Goal: Task Accomplishment & Management: Complete application form

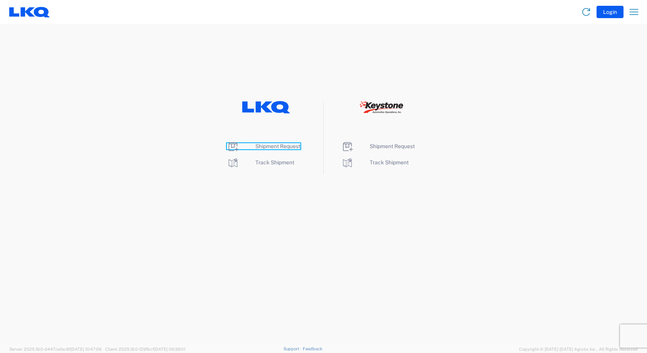
click at [289, 145] on span "Shipment Request" at bounding box center [278, 146] width 45 height 6
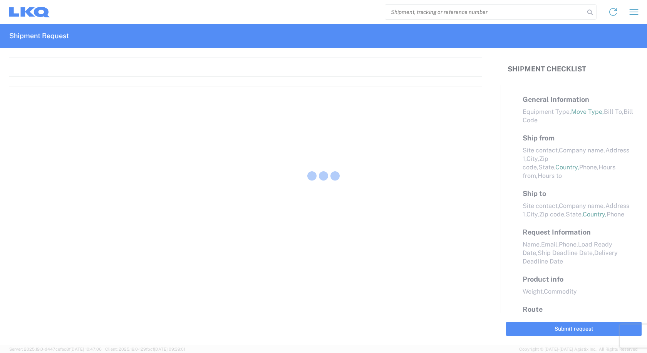
select select "FULL"
select select "LBS"
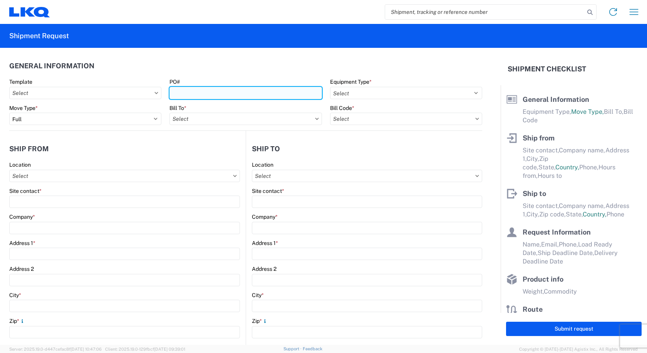
click at [208, 89] on input "PO#" at bounding box center [246, 93] width 152 height 12
type input "STEEL SCRAP 09/22"
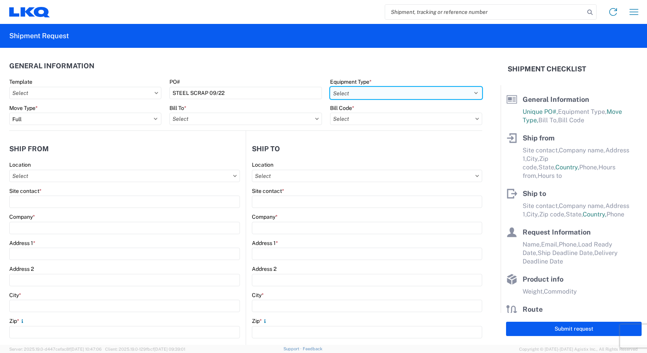
click at [441, 91] on select "Select 53’ Dry Van Flatbed Dropdeck (van) Lowboy (flatbed) Rail" at bounding box center [406, 93] width 152 height 12
select select "STDV"
click at [330, 87] on select "Select 53’ Dry Van Flatbed Dropdeck (van) Lowboy (flatbed) Rail" at bounding box center [406, 93] width 152 height 12
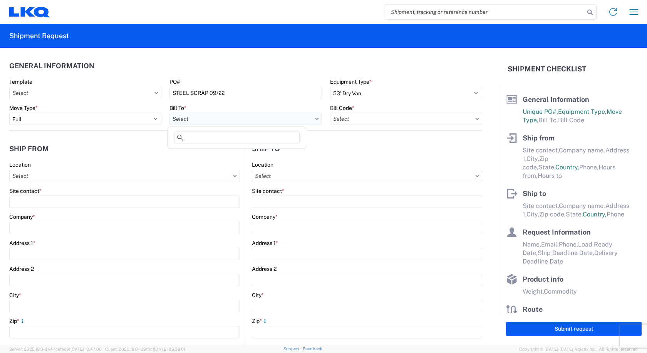
click at [266, 119] on input "text" at bounding box center [246, 119] width 152 height 12
type input "1755"
click at [191, 149] on div "1755 Bennett" at bounding box center [237, 153] width 135 height 12
type input "1755 Bennett"
click at [464, 116] on input "text" at bounding box center [406, 119] width 152 height 12
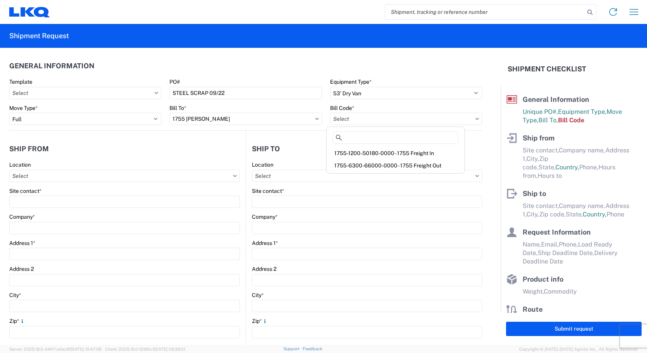
drag, startPoint x: 412, startPoint y: 151, endPoint x: 402, endPoint y: 151, distance: 9.6
click at [412, 151] on div "1755-1200-50180-0000 - 1755 Freight In" at bounding box center [395, 153] width 135 height 12
type input "1755-1200-50180-0000 - 1755 Freight In"
click at [40, 175] on input "text" at bounding box center [124, 176] width 231 height 12
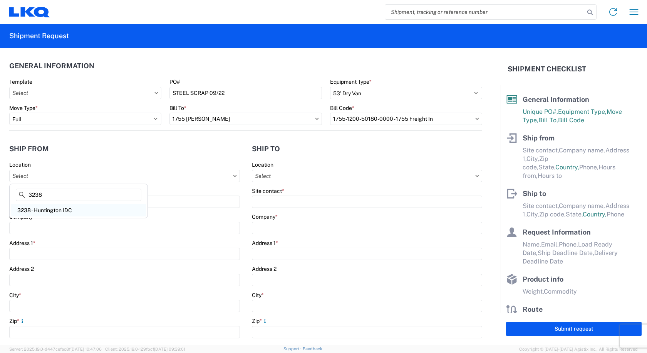
type input "3238"
click at [29, 208] on div "3238 - Huntington IDC" at bounding box center [78, 210] width 135 height 12
type input "3238 - Huntington IDC"
type input "LKQ Corporation"
type input "1870 Riverfork Drive W"
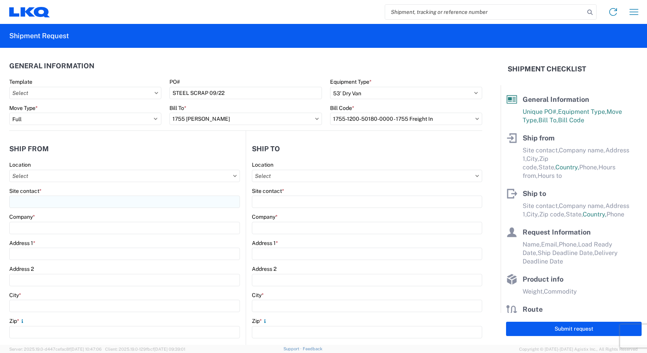
type input "Huntington"
type input "46750"
select select "IN"
select select "US"
type input "07:00"
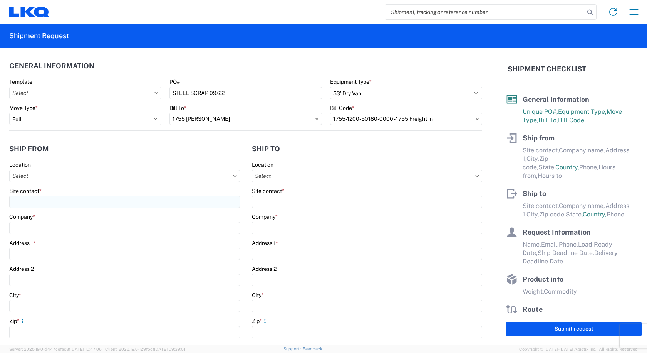
type input "17:00"
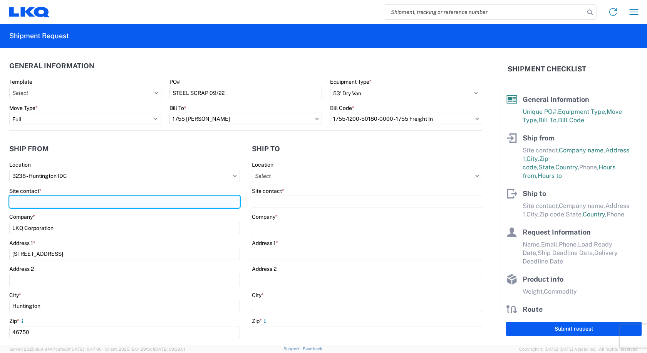
click at [29, 203] on input "Site contact *" at bounding box center [124, 201] width 231 height 12
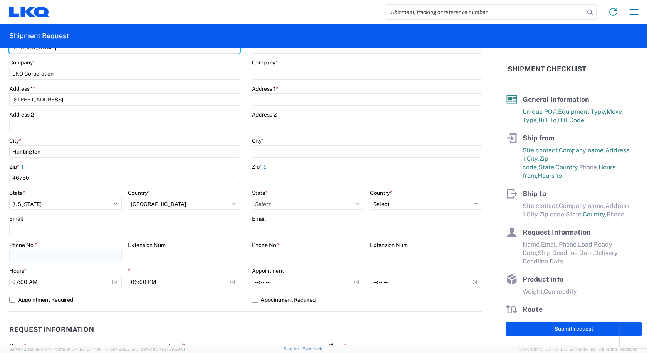
type input "CAMI OWENS"
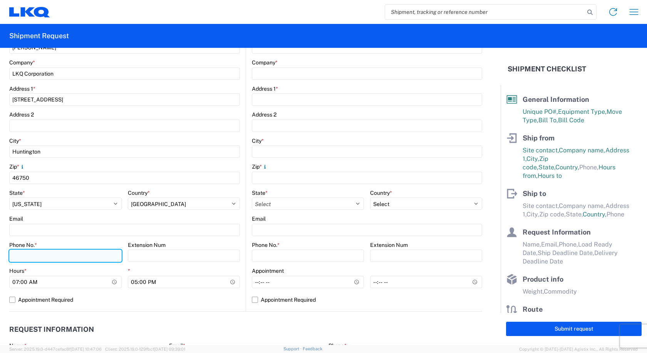
click at [46, 252] on input "Phone No. *" at bounding box center [65, 255] width 113 height 12
type input "260-366-0629"
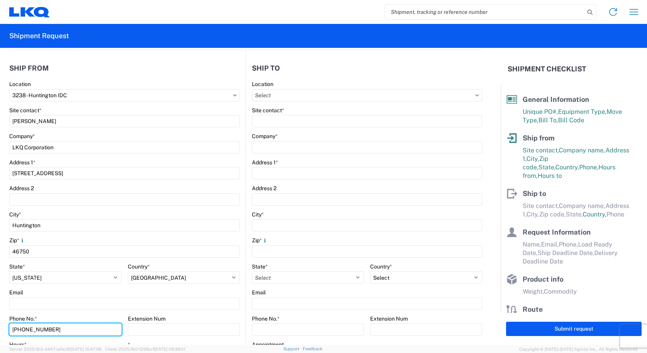
scroll to position [0, 0]
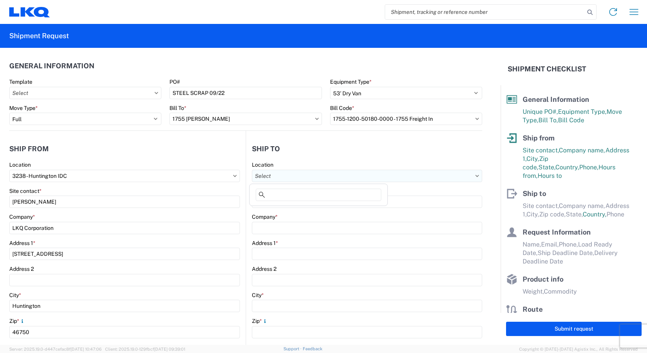
click at [288, 177] on input "text" at bounding box center [367, 176] width 230 height 12
type input "1755"
click at [269, 214] on div "1755 Bennett" at bounding box center [318, 210] width 135 height 12
type input "1755 Bennett"
type input "LKQ Corp"
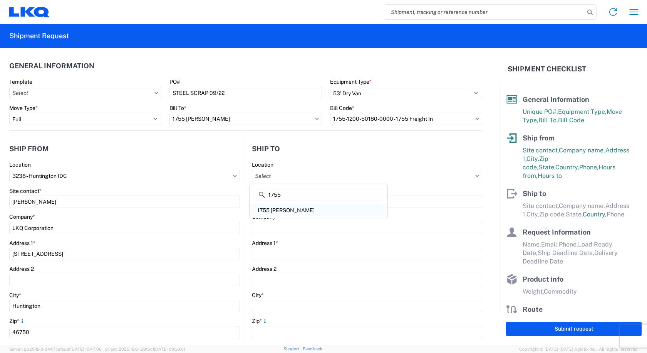
type input "40100 E Colfax Ave"
type input "Bennett"
type input "80102"
select select "US"
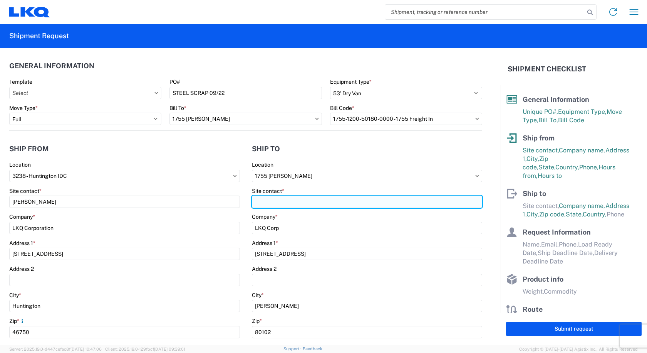
click at [255, 201] on input "Site contact *" at bounding box center [367, 201] width 230 height 12
type input "QUINTON JOHNSRUD"
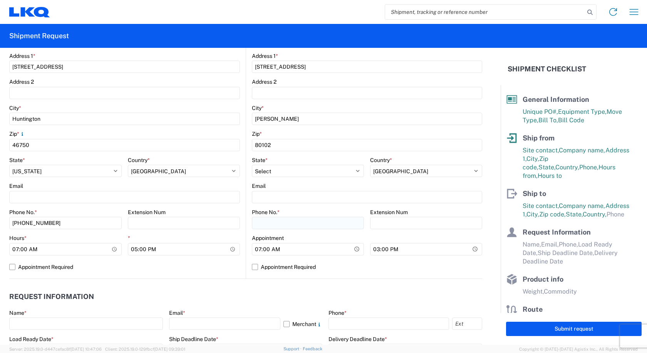
scroll to position [193, 0]
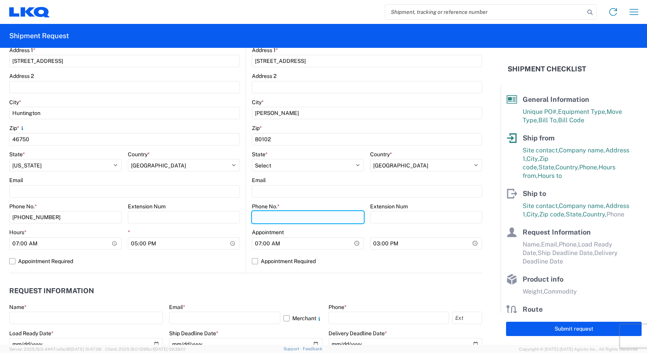
click at [305, 217] on input "Phone No. *" at bounding box center [308, 217] width 112 height 12
type input "7"
type input "303-222-4105"
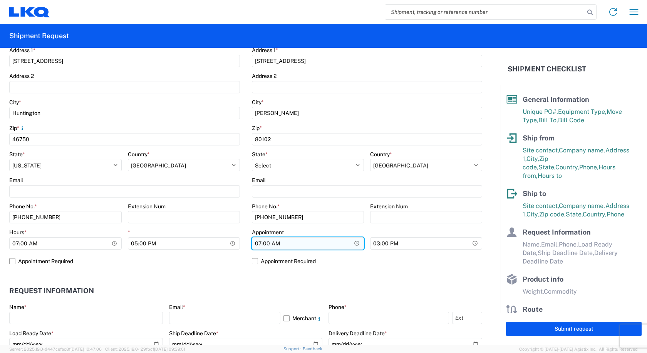
click at [256, 244] on input "07:00" at bounding box center [308, 243] width 112 height 12
type input "08:00"
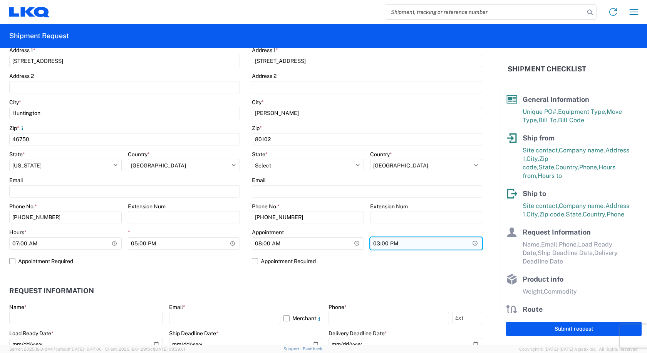
click at [372, 243] on input "15:00" at bounding box center [426, 243] width 112 height 12
type input "16:00"
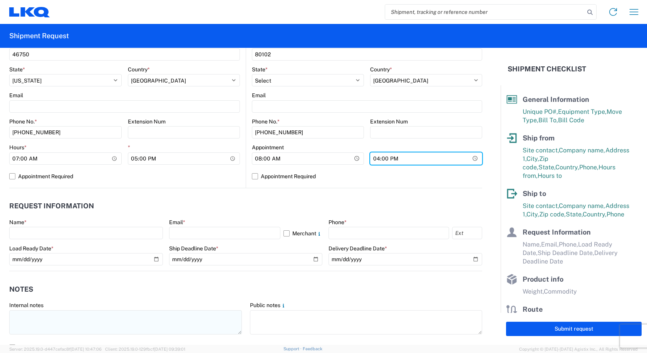
scroll to position [308, 0]
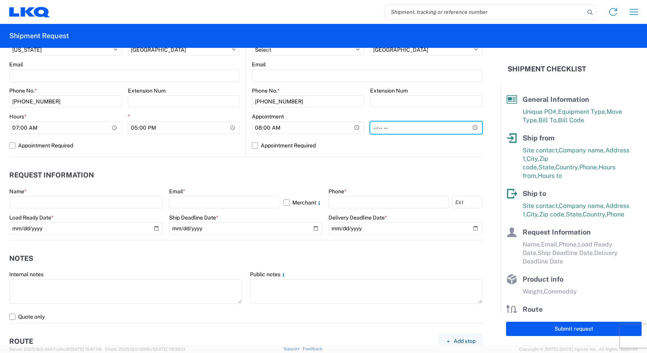
type input "15:00"
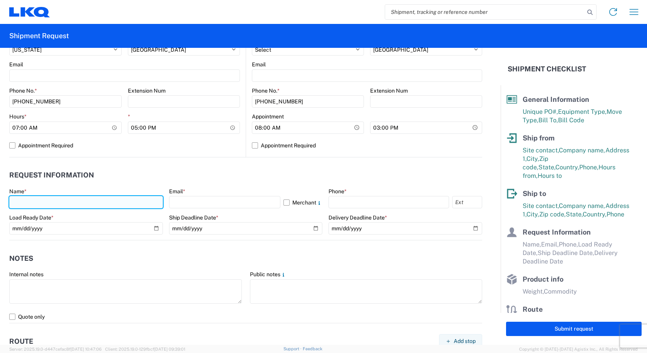
click at [88, 202] on input "text" at bounding box center [86, 202] width 154 height 12
type input "Cami Owens"
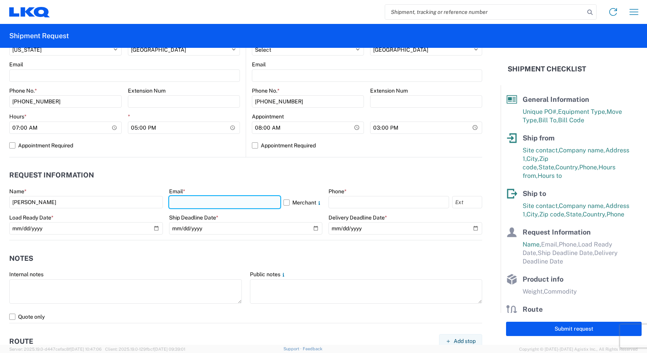
click at [195, 207] on input "text" at bounding box center [225, 202] width 112 height 12
type input "cowens@lkqcorp.com"
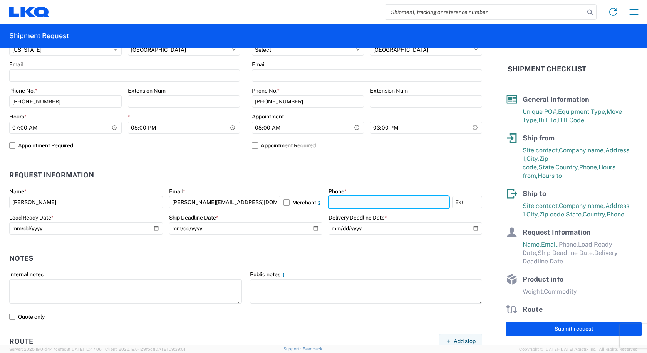
click at [352, 197] on input "text" at bounding box center [389, 202] width 121 height 12
type input "260-366-0629"
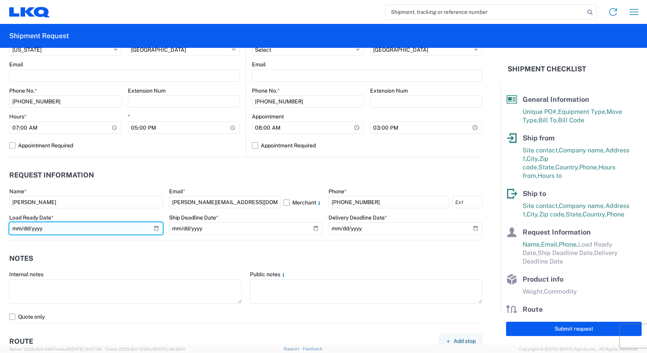
click at [153, 228] on input "date" at bounding box center [86, 228] width 154 height 12
type input "2025-09-22"
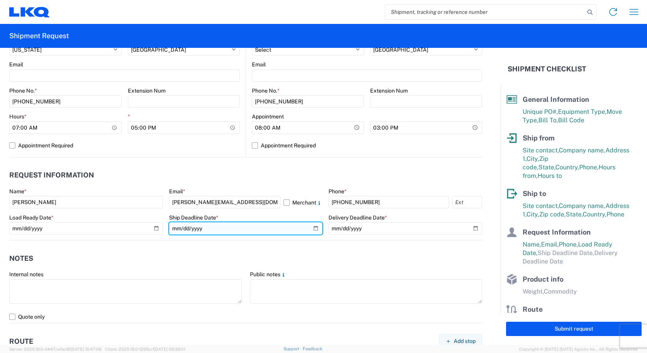
click at [311, 228] on input "date" at bounding box center [246, 228] width 154 height 12
type input "2025-09-22"
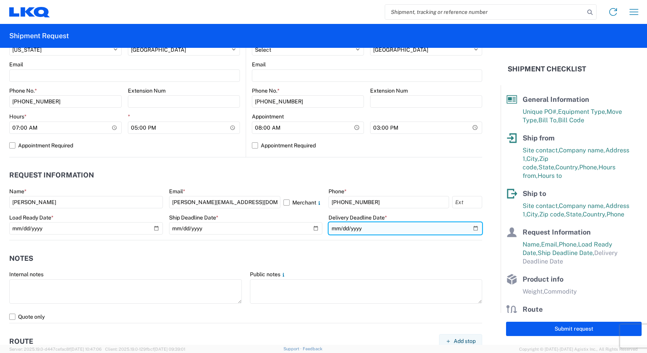
click at [472, 227] on input "date" at bounding box center [406, 228] width 154 height 12
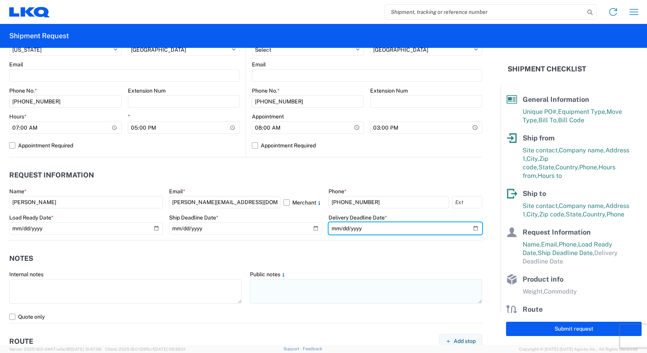
type input "2025-09-25"
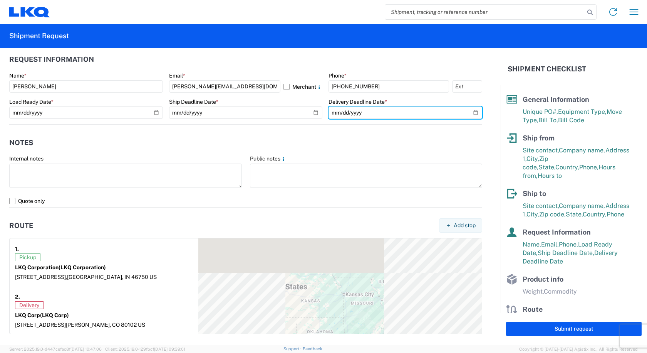
scroll to position [578, 0]
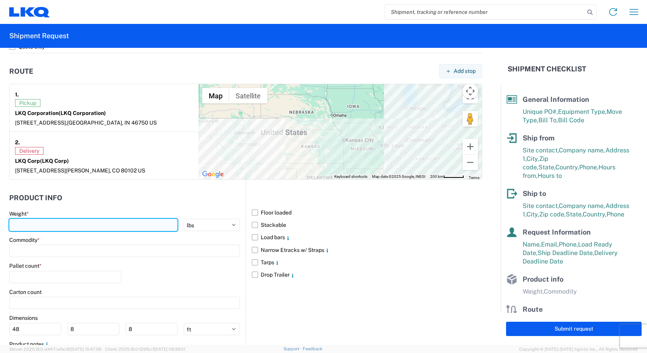
click at [44, 225] on input "number" at bounding box center [93, 225] width 168 height 12
type input "40000"
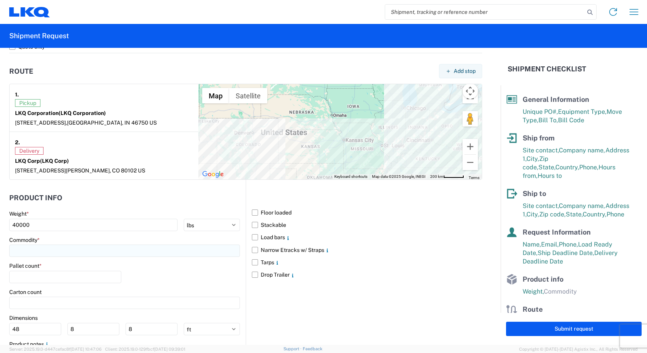
click at [40, 250] on input at bounding box center [124, 250] width 231 height 12
type input "W"
click at [46, 286] on div "Wheels - Stacked & Palletized" at bounding box center [78, 285] width 135 height 12
type input "Wheels - Stacked & Palletized"
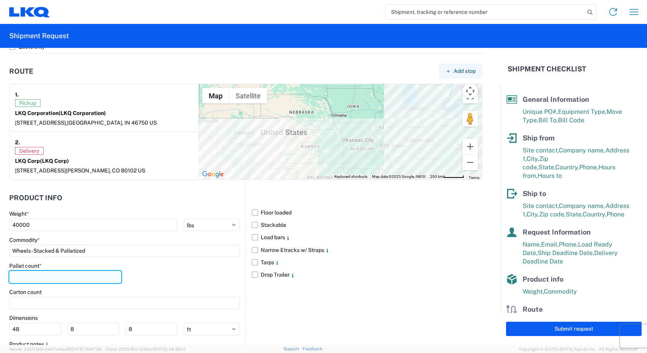
click at [33, 273] on input "number" at bounding box center [65, 277] width 112 height 12
type input "48"
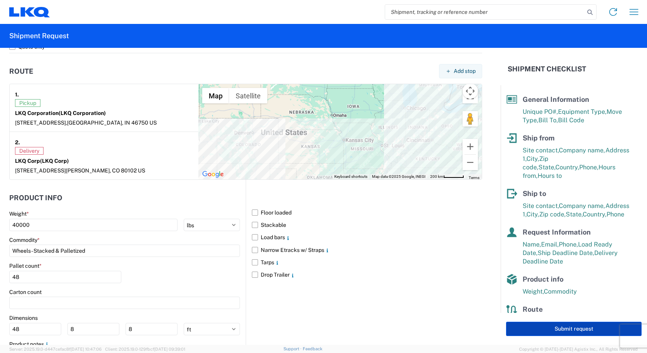
click at [537, 330] on button "Submit request" at bounding box center [574, 328] width 136 height 14
select select "US"
